Goal: Complete application form

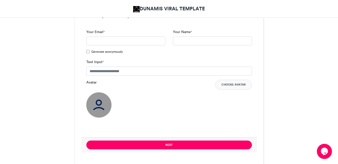
scroll to position [359, 0]
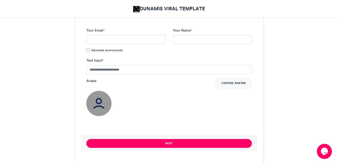
click at [229, 82] on button "Choose Avatar" at bounding box center [233, 83] width 37 height 10
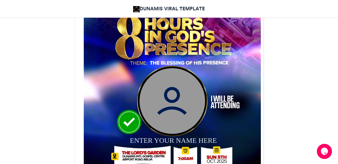
scroll to position [190, 0]
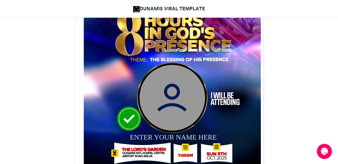
click at [228, 42] on img at bounding box center [172, 74] width 177 height 177
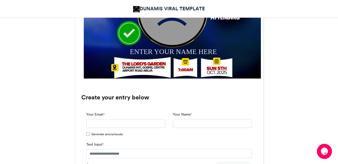
scroll to position [280, 0]
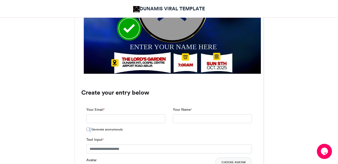
click at [90, 130] on label "Generate anonymously" at bounding box center [104, 129] width 36 height 5
click at [114, 120] on input "Your Email *" at bounding box center [125, 118] width 79 height 9
type input "**********"
click at [187, 118] on input "Your Name *" at bounding box center [212, 118] width 79 height 9
type input "*"
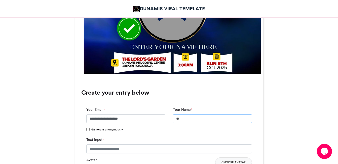
type input "*"
type input "**********"
click at [138, 149] on input "Text Input *" at bounding box center [169, 148] width 166 height 9
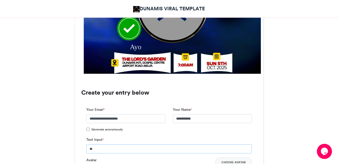
type input "*"
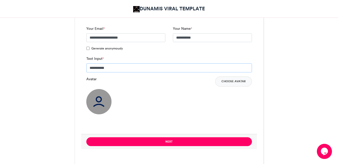
scroll to position [363, 0]
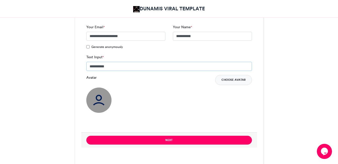
type input "**********"
click at [235, 80] on button "Choose Avatar" at bounding box center [233, 80] width 37 height 10
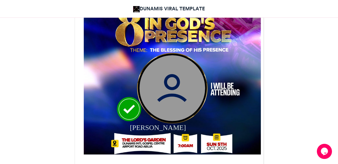
scroll to position [204, 0]
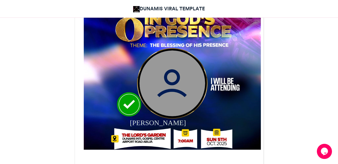
click at [175, 76] on img at bounding box center [173, 83] width 66 height 66
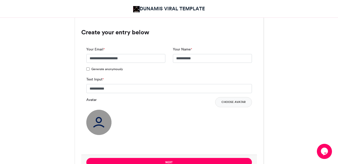
scroll to position [344, 0]
